Goal: Feedback & Contribution: Leave review/rating

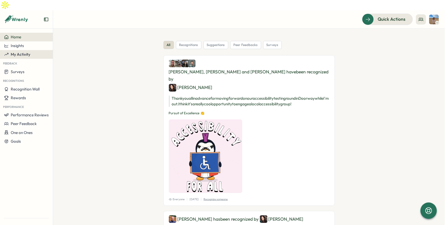
click at [21, 52] on span "My Activity" at bounding box center [21, 54] width 20 height 5
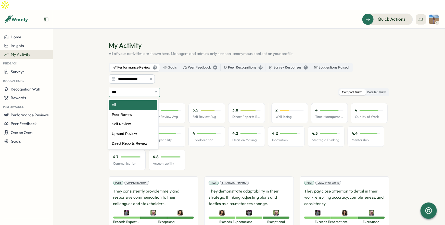
click at [130, 88] on input "***" at bounding box center [134, 92] width 51 height 9
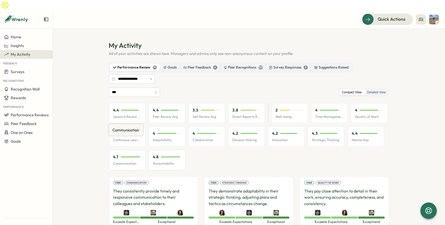
click at [136, 134] on div "Communication Communication" at bounding box center [125, 129] width 35 height 13
click at [148, 83] on div "Peer Review Avg Peer Review Avg" at bounding box center [165, 83] width 37 height 13
click at [126, 88] on input "***" at bounding box center [134, 92] width 51 height 9
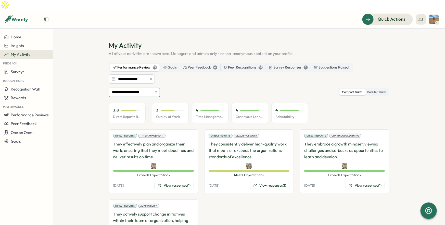
click at [139, 88] on input "**********" at bounding box center [134, 92] width 51 height 9
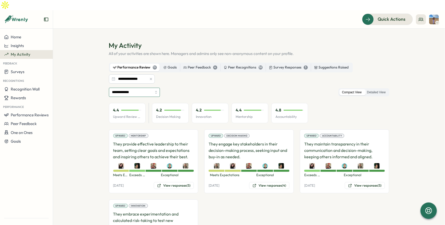
click at [150, 88] on input "**********" at bounding box center [134, 92] width 51 height 9
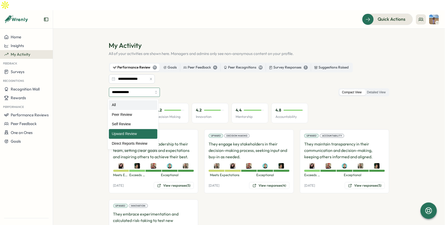
type input "***"
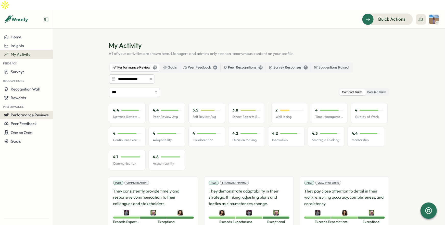
click at [22, 112] on span "Performance Reviews" at bounding box center [30, 114] width 38 height 5
click at [66, 103] on div "Reviews" at bounding box center [61, 100] width 18 height 10
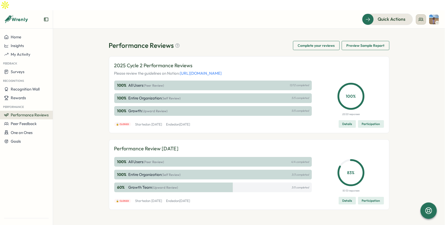
click at [421, 17] on icon at bounding box center [421, 19] width 5 height 5
click at [423, 26] on div "My Team" at bounding box center [421, 25] width 32 height 6
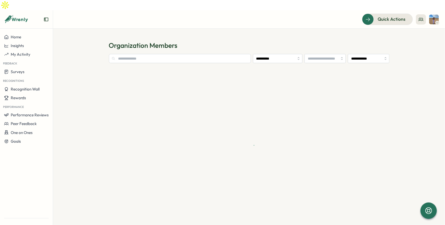
type input "**********"
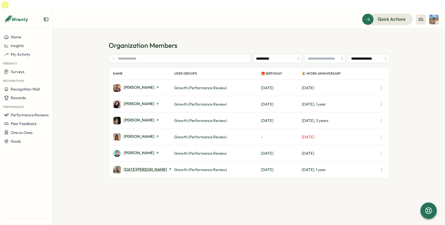
click at [132, 167] on span "[DATE][PERSON_NAME]" at bounding box center [145, 169] width 43 height 4
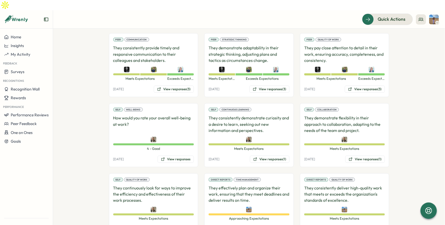
scroll to position [225, 0]
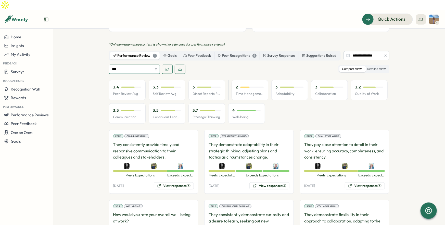
click at [147, 65] on input "***" at bounding box center [134, 69] width 51 height 9
click at [231, 65] on div "*** All Peer Review Self Review Direct Reports Review Compact View Detailed View" at bounding box center [249, 69] width 281 height 9
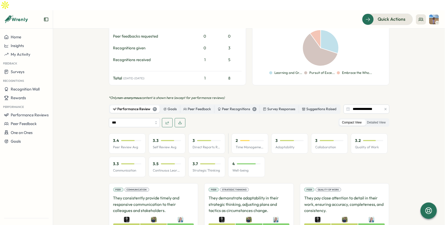
scroll to position [172, 0]
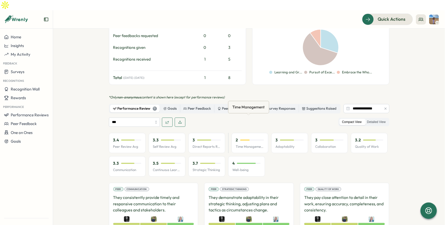
click at [247, 144] on p "Time Management" at bounding box center [250, 146] width 28 height 5
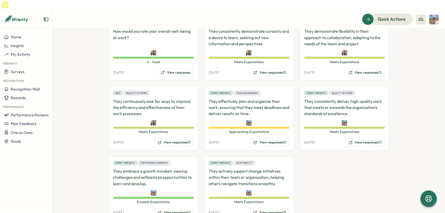
scroll to position [411, 0]
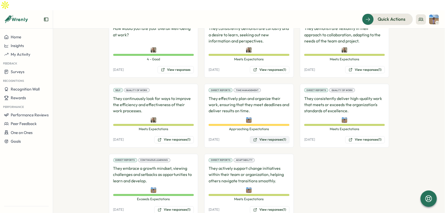
click at [271, 136] on button "View responses (1)" at bounding box center [270, 139] width 40 height 7
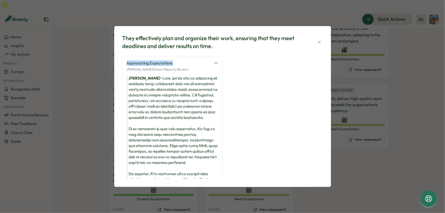
drag, startPoint x: 178, startPoint y: 64, endPoint x: 125, endPoint y: 64, distance: 53.1
click at [125, 64] on div "Approaching Expectations [PERSON_NAME] (Direct Reports Review) [PERSON_NAME] -" at bounding box center [172, 153] width 100 height 194
click at [151, 63] on div "Approaching Expectations" at bounding box center [169, 63] width 84 height 6
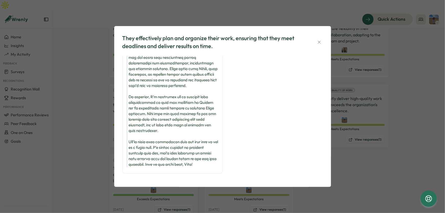
scroll to position [0, 0]
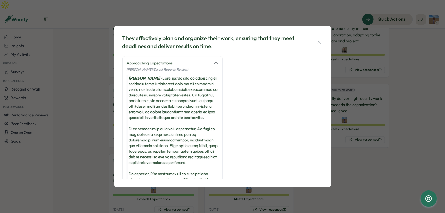
click at [366, 153] on div "They effectively plan and organize their work, ensuring that they meet deadline…" at bounding box center [222, 106] width 445 height 213
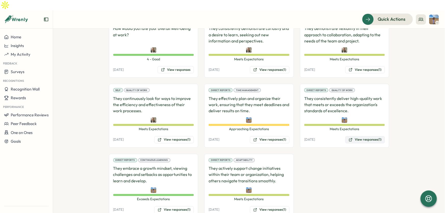
click at [365, 136] on button "View responses (1)" at bounding box center [365, 139] width 40 height 7
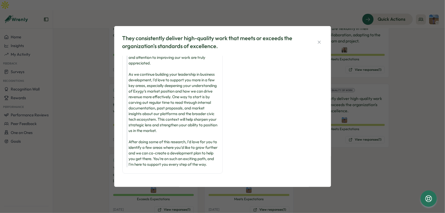
scroll to position [48, 0]
click at [356, 169] on div "They consistently deliver high-quality work that meets or exceeds the organizat…" at bounding box center [222, 106] width 445 height 213
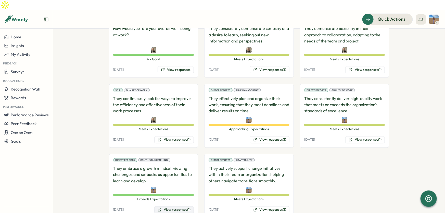
click at [180, 206] on button "View responses (1)" at bounding box center [174, 209] width 40 height 7
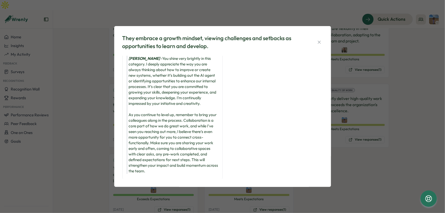
scroll to position [26, 0]
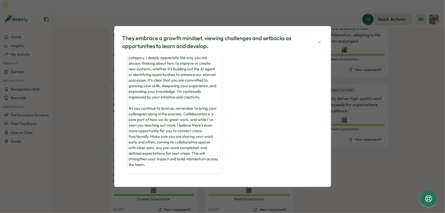
click at [142, 147] on div "[PERSON_NAME] - You shine very brightly in this category. I deeply appreciate t…" at bounding box center [173, 108] width 92 height 118
click at [394, 176] on div "They embrace a growth mindset, viewing challenges and setbacks as opportunities…" at bounding box center [222, 106] width 445 height 213
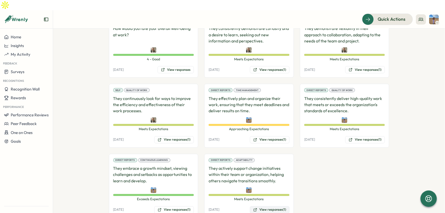
click at [269, 206] on button "View responses (1)" at bounding box center [270, 209] width 40 height 7
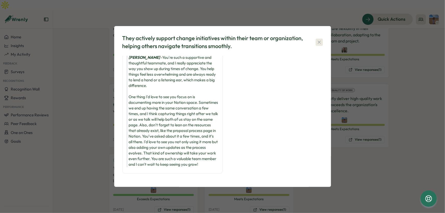
click at [318, 42] on icon "button" at bounding box center [319, 42] width 5 height 5
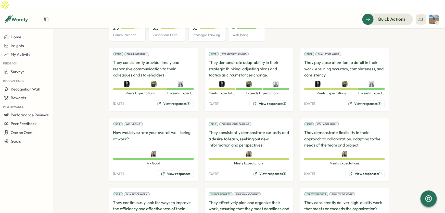
scroll to position [135, 0]
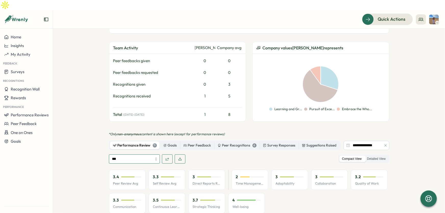
click at [136, 154] on input "***" at bounding box center [134, 158] width 51 height 9
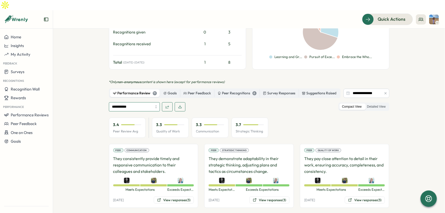
scroll to position [188, 0]
click at [134, 102] on input "**********" at bounding box center [134, 106] width 51 height 9
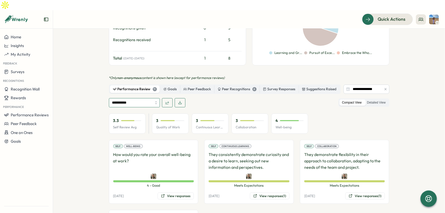
scroll to position [191, 0]
click at [148, 98] on input "**********" at bounding box center [134, 102] width 51 height 9
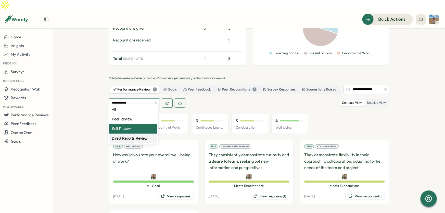
type input "**********"
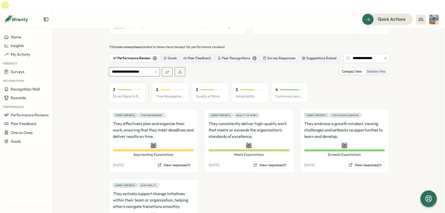
scroll to position [0, 0]
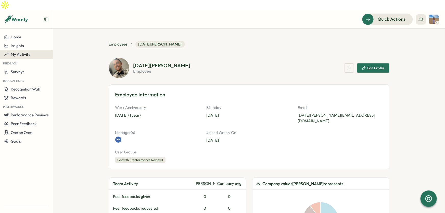
click at [32, 52] on div "My Activity" at bounding box center [26, 54] width 45 height 5
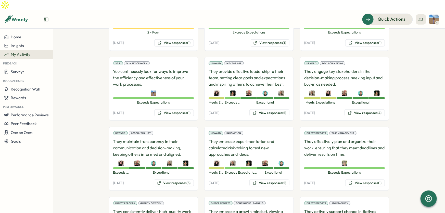
scroll to position [258, 0]
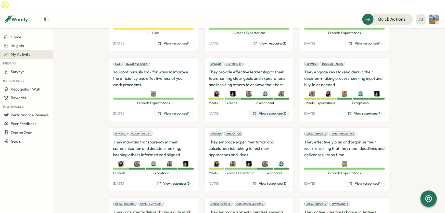
click at [267, 110] on button "View responses (5)" at bounding box center [270, 113] width 40 height 7
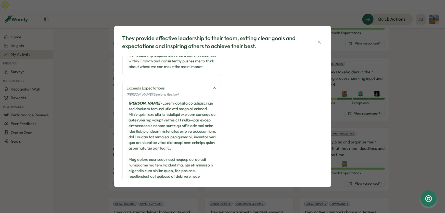
scroll to position [64, 0]
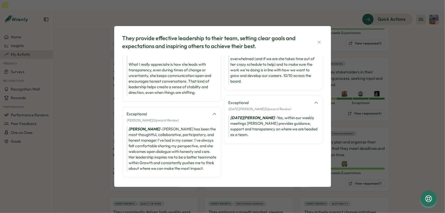
click at [403, 154] on div "They provide effective leadership to their team, setting clear goals and expect…" at bounding box center [222, 106] width 445 height 213
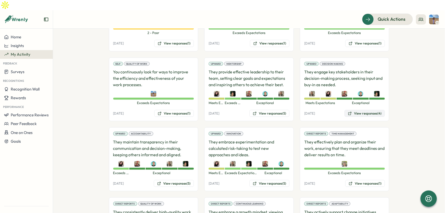
click at [372, 110] on button "View responses (4)" at bounding box center [365, 113] width 40 height 7
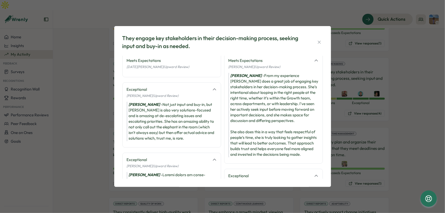
scroll to position [0, 0]
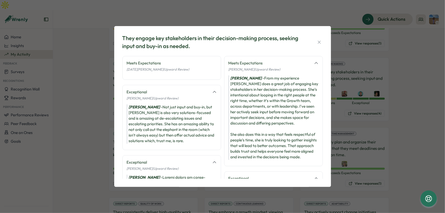
click at [410, 154] on div "They engage key stakeholders in their decision-making process, seeking input an…" at bounding box center [222, 106] width 445 height 213
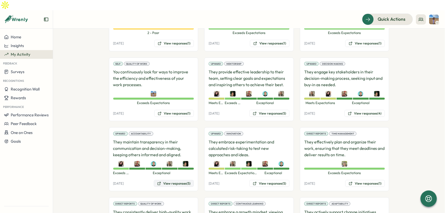
click at [174, 180] on button "View responses (5)" at bounding box center [174, 183] width 40 height 7
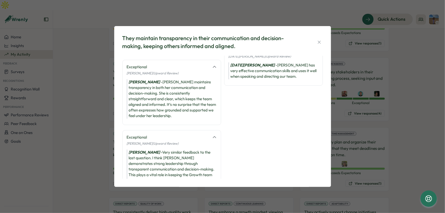
scroll to position [99, 0]
click at [421, 170] on div "They maintain transparency in their communication and decision-making, keeping …" at bounding box center [222, 106] width 445 height 213
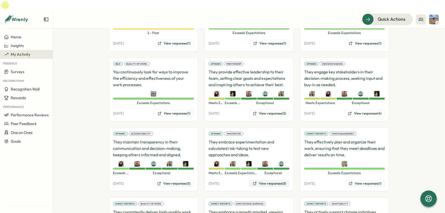
click at [266, 180] on button "View responses (5)" at bounding box center [270, 183] width 40 height 7
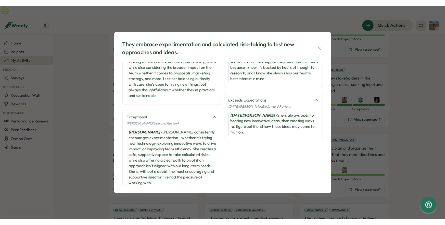
scroll to position [56, 0]
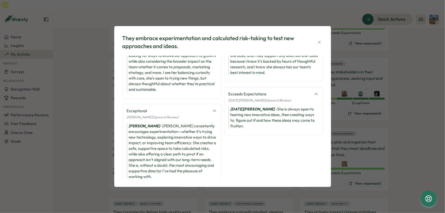
click at [420, 158] on div "They embrace experimentation and calculated risk-taking to test new approaches …" at bounding box center [222, 106] width 445 height 213
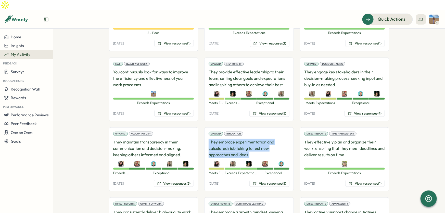
drag, startPoint x: 241, startPoint y: 138, endPoint x: 207, endPoint y: 125, distance: 36.5
click at [207, 127] on div "Upward Innovation They embrace experimentation and calculated risk-taking to te…" at bounding box center [249, 159] width 90 height 64
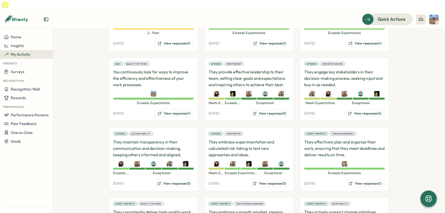
click at [180, 142] on p "They maintain transparency in their communication and decision-making, keeping …" at bounding box center [153, 148] width 81 height 19
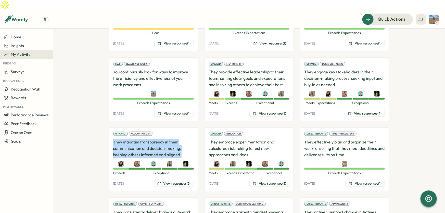
drag, startPoint x: 176, startPoint y: 143, endPoint x: 95, endPoint y: 131, distance: 81.7
click at [95, 131] on section "**********" at bounding box center [249, 126] width 392 height 194
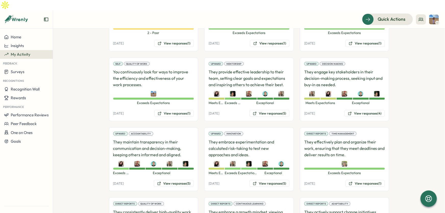
click at [239, 144] on p "They embrace experimentation and calculated risk-taking to test new approaches …" at bounding box center [249, 148] width 81 height 19
click at [375, 16] on span "Quick Actions" at bounding box center [385, 19] width 28 height 7
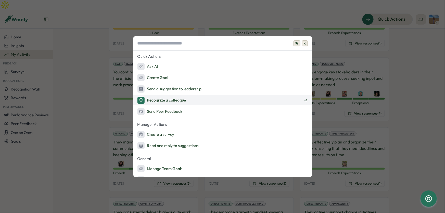
click at [159, 100] on div "Recognize a colleague" at bounding box center [162, 99] width 49 height 7
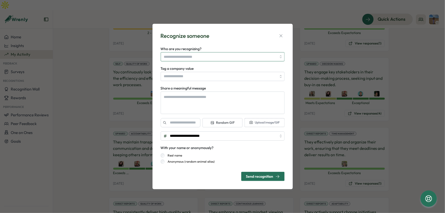
click at [200, 56] on input "Who are you recognizing?" at bounding box center [220, 56] width 113 height 9
drag, startPoint x: 281, startPoint y: 35, endPoint x: 378, endPoint y: 0, distance: 103.5
click at [281, 34] on icon "button" at bounding box center [281, 35] width 5 height 5
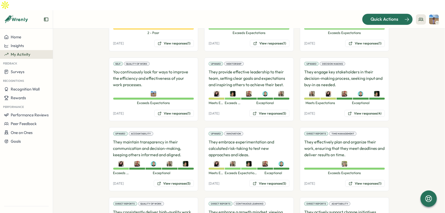
click at [380, 16] on span "Quick Actions" at bounding box center [385, 19] width 28 height 7
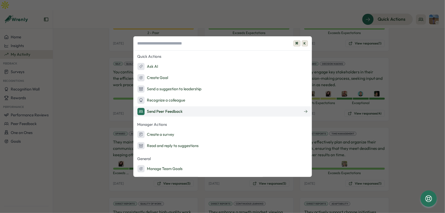
click at [163, 115] on button "Send Peer Feedback" at bounding box center [222, 111] width 179 height 10
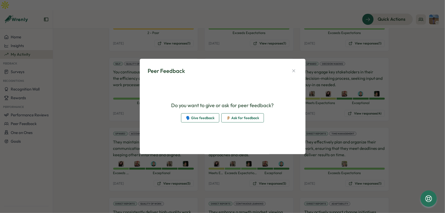
click at [207, 120] on span "🗣️ Give feedback" at bounding box center [200, 117] width 29 height 9
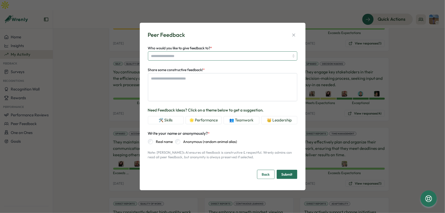
click at [198, 55] on input "Who would you like to give feedback to? *" at bounding box center [223, 55] width 150 height 9
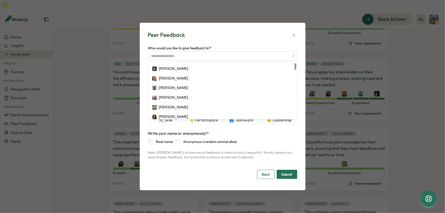
drag, startPoint x: 224, startPoint y: 36, endPoint x: 222, endPoint y: 38, distance: 3.1
click at [223, 36] on div "Peer Feedback" at bounding box center [223, 35] width 150 height 8
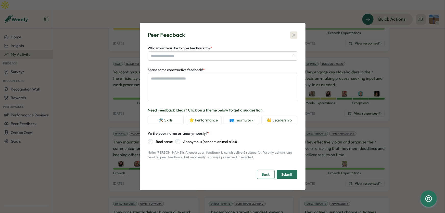
click at [294, 36] on icon "button" at bounding box center [293, 34] width 5 height 5
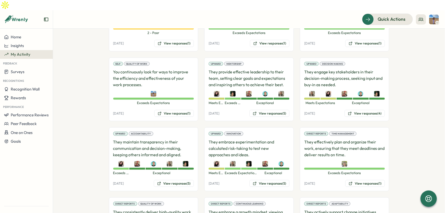
type textarea "*"
